Goal: Information Seeking & Learning: Learn about a topic

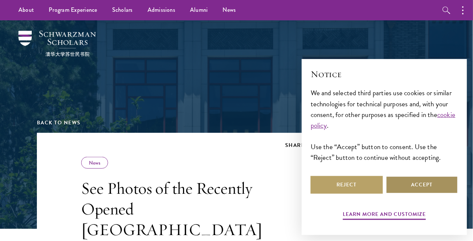
click at [426, 186] on button "Accept" at bounding box center [422, 185] width 72 height 18
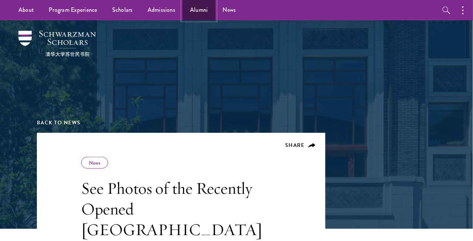
click at [195, 10] on link "Alumni" at bounding box center [199, 10] width 33 height 20
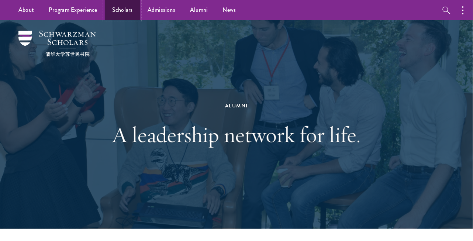
click at [112, 13] on link "Scholars" at bounding box center [122, 10] width 35 height 20
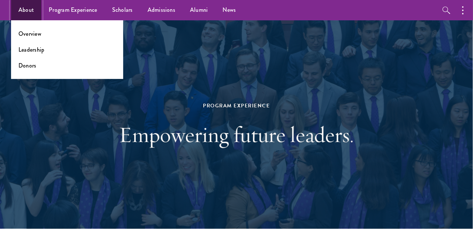
click at [28, 13] on link "About" at bounding box center [26, 10] width 30 height 20
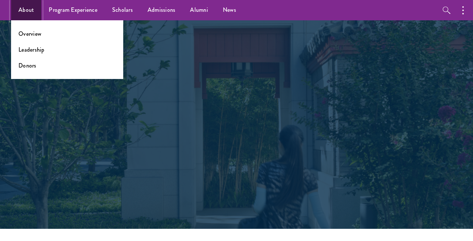
click at [28, 13] on link "About" at bounding box center [26, 10] width 30 height 20
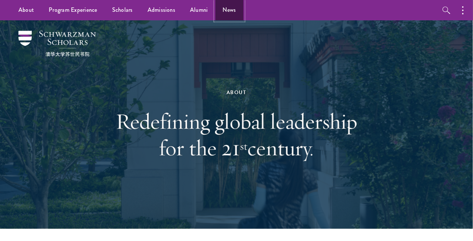
click at [234, 11] on link "News" at bounding box center [229, 10] width 28 height 20
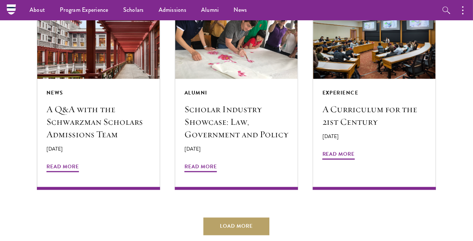
scroll to position [352, 0]
